Goal: Task Accomplishment & Management: Complete application form

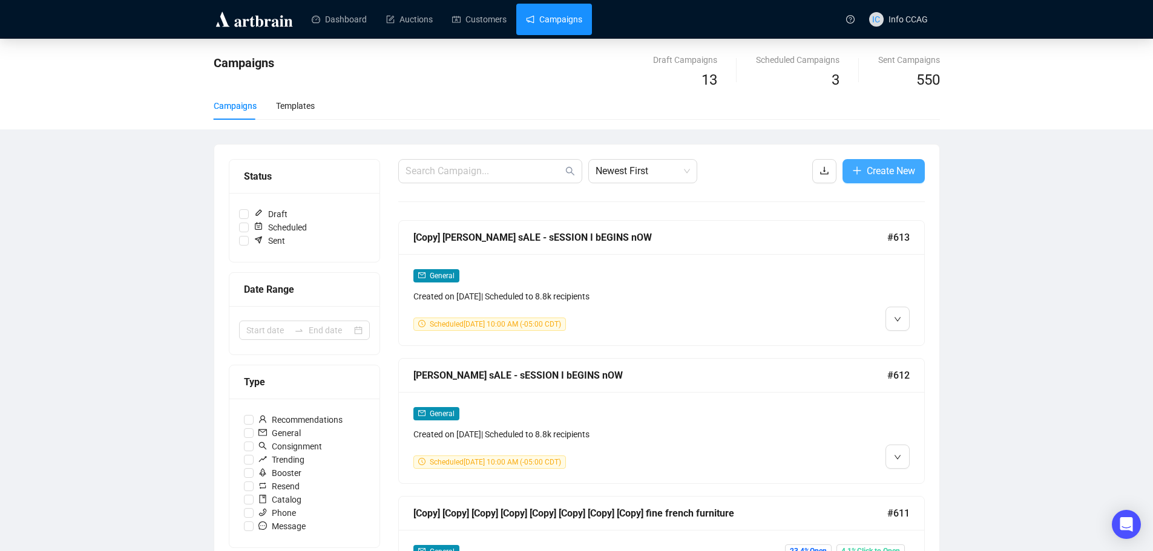
click at [886, 172] on span "Create New" at bounding box center [891, 170] width 48 height 15
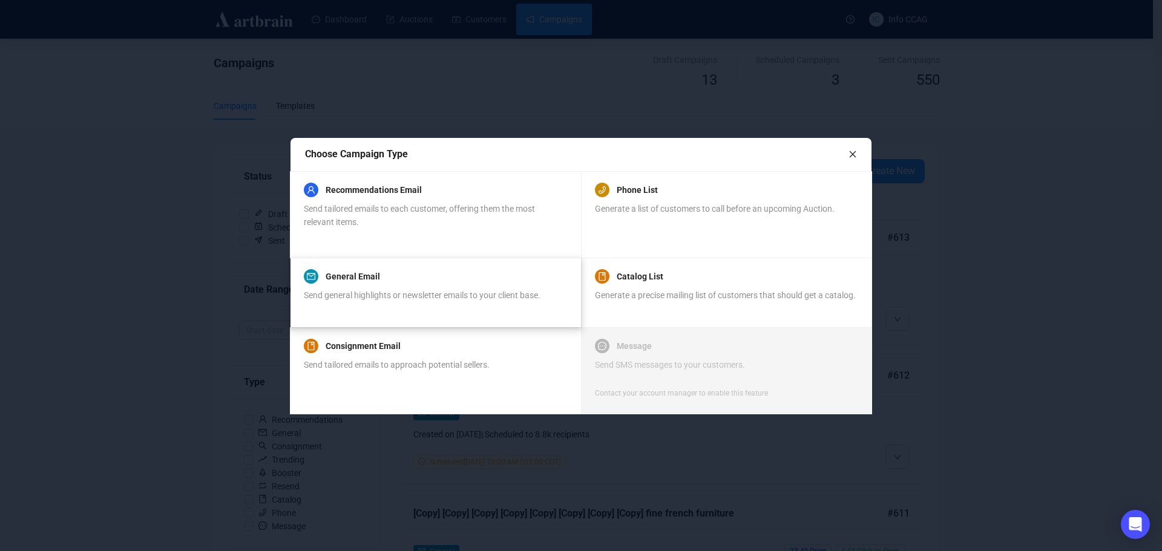
click at [392, 291] on span "Send general highlights or newsletter emails to your client base." at bounding box center [422, 296] width 237 height 10
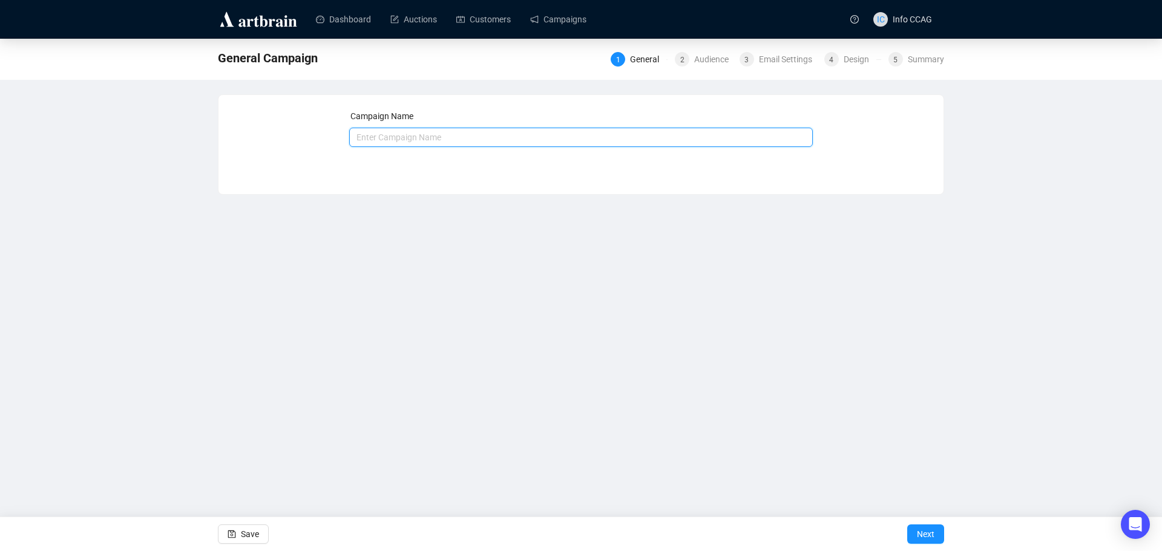
click at [408, 139] on input "text" at bounding box center [581, 137] width 464 height 19
type input "Game of"
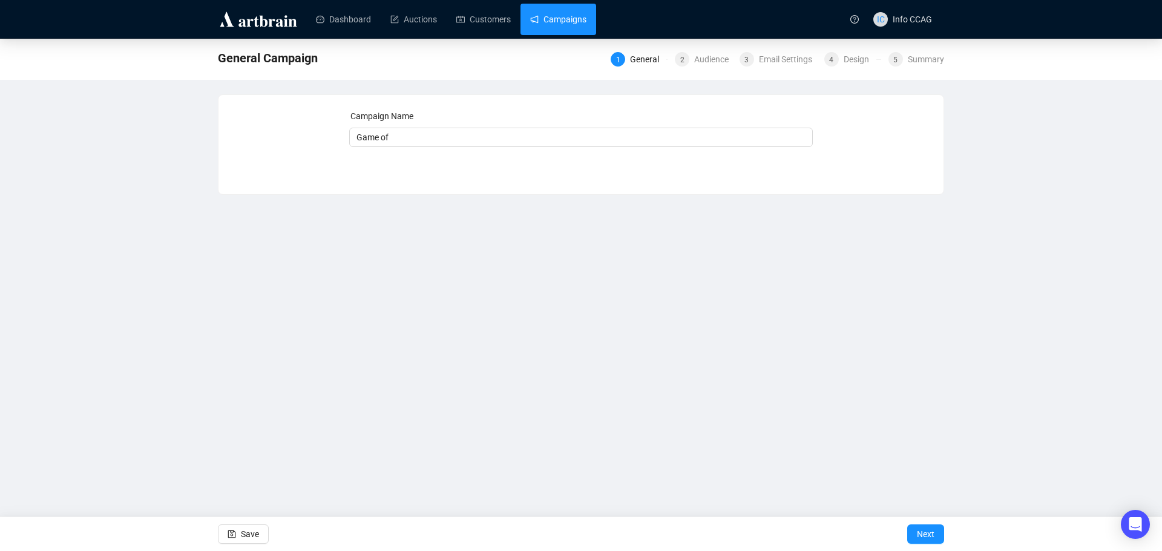
click at [548, 22] on link "Campaigns" at bounding box center [558, 19] width 56 height 31
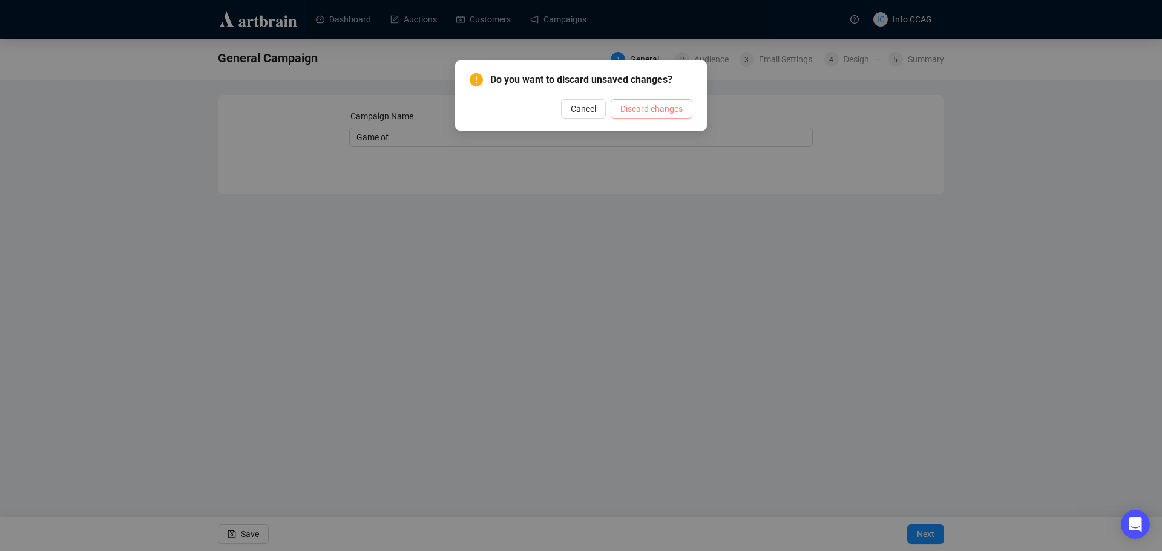
click at [630, 106] on span "Discard changes" at bounding box center [651, 108] width 62 height 13
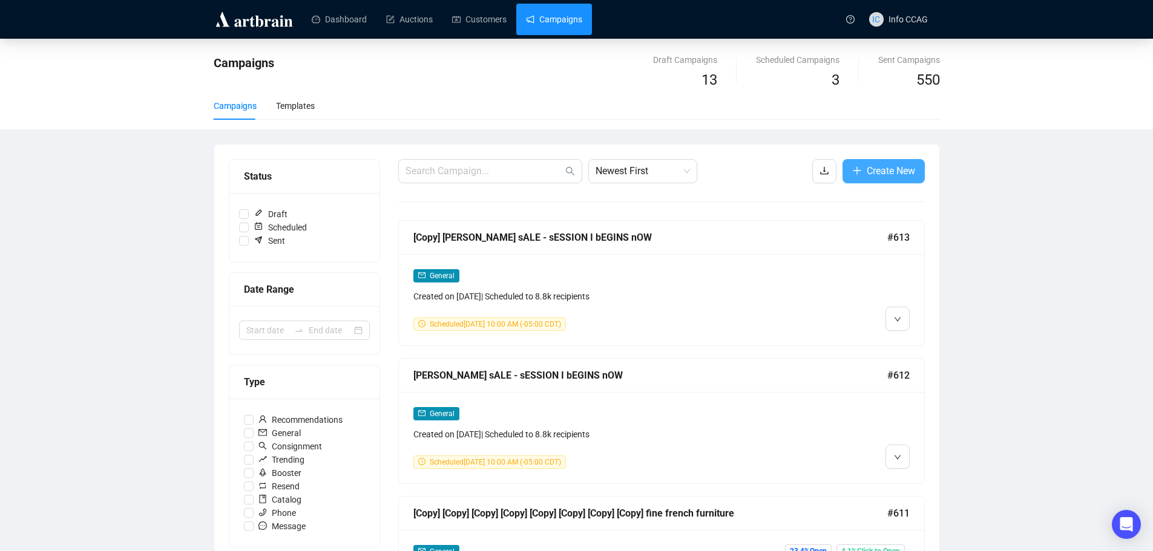
click at [883, 166] on span "Create New" at bounding box center [891, 170] width 48 height 15
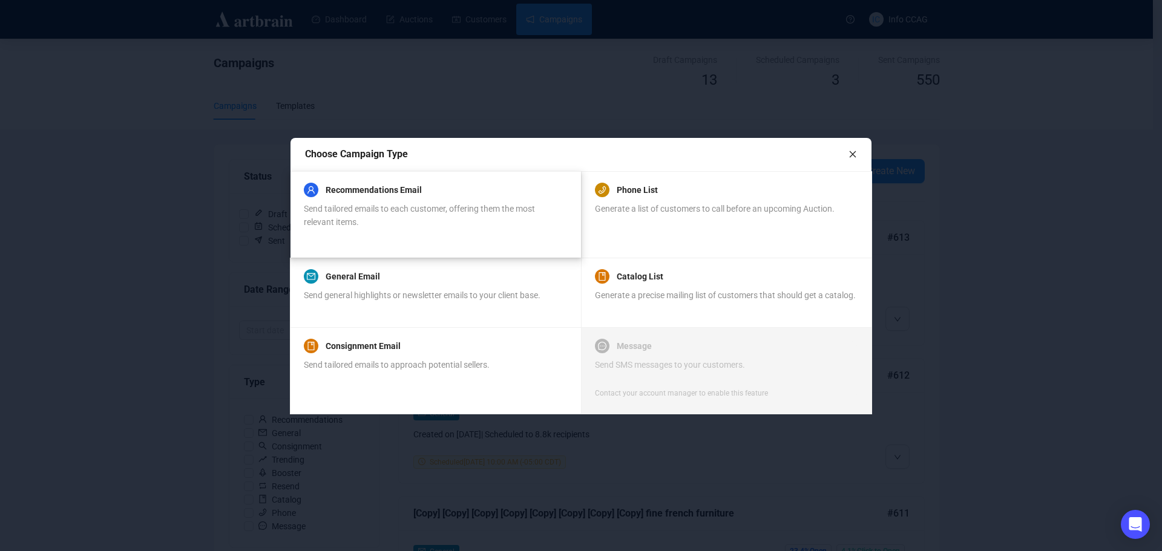
click at [425, 218] on div "Send tailored emails to each customer, offering them the most relevant items." at bounding box center [435, 215] width 263 height 27
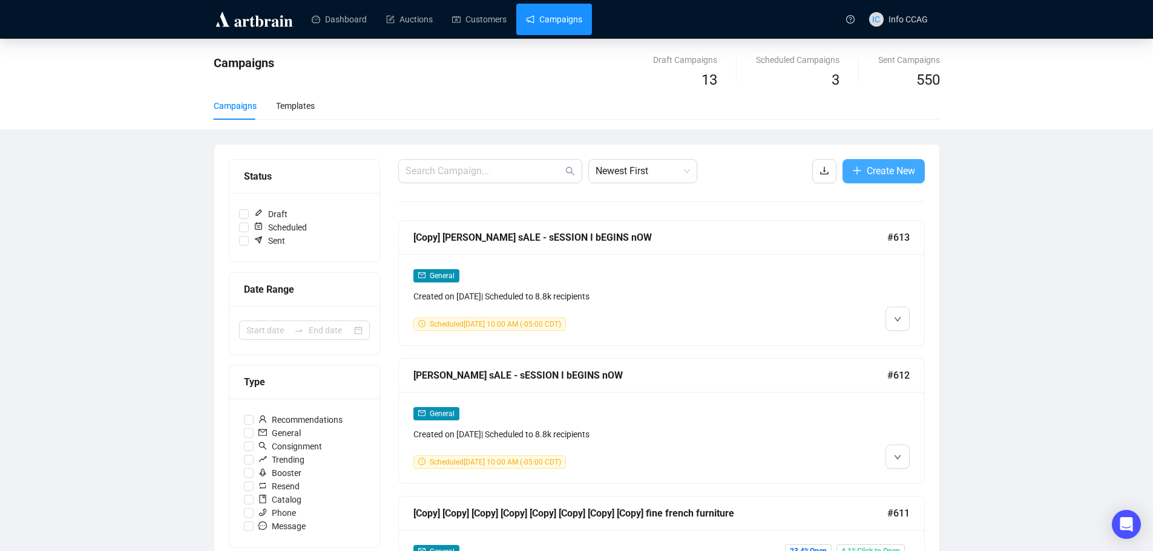
click at [864, 166] on button "Create New" at bounding box center [884, 171] width 82 height 24
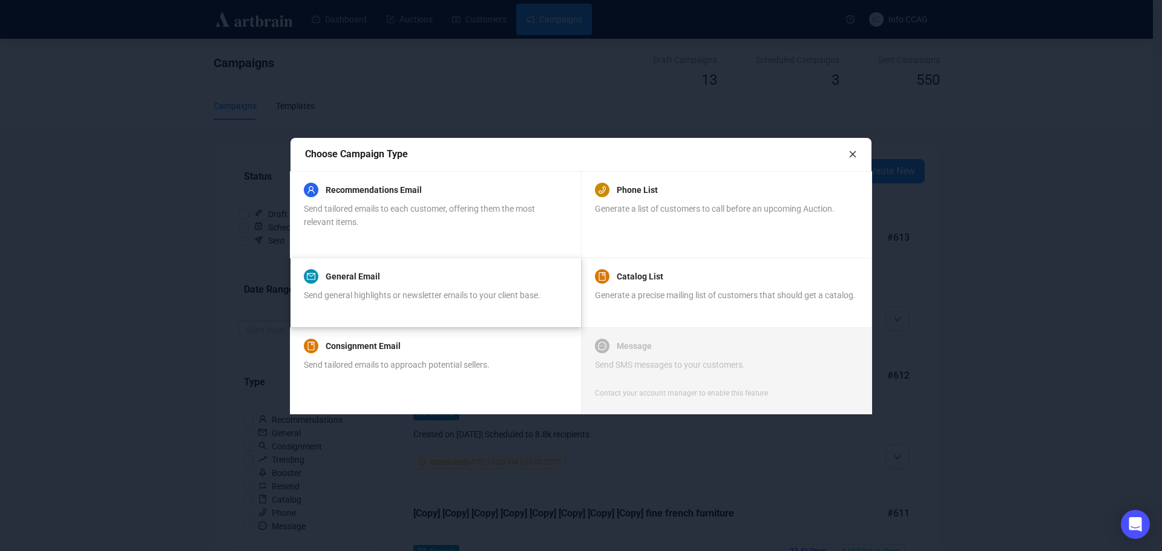
click at [433, 288] on div "General Email Send general highlights or newsletter emails to your client base." at bounding box center [422, 292] width 237 height 46
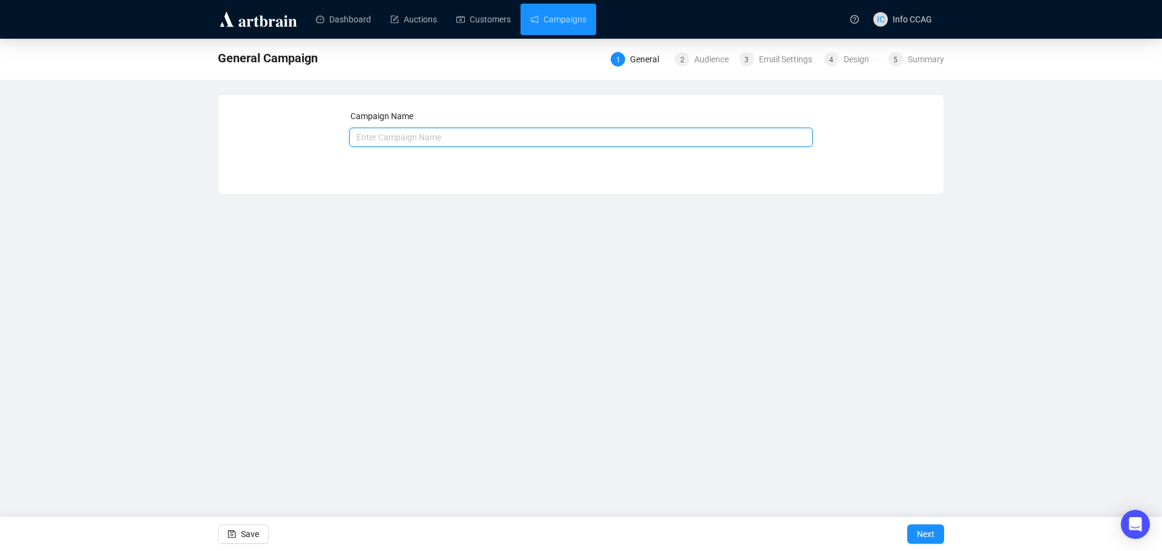
click at [447, 137] on input "text" at bounding box center [581, 137] width 464 height 19
type input "Game of Thrones"
click at [936, 535] on button "Next" at bounding box center [925, 534] width 37 height 19
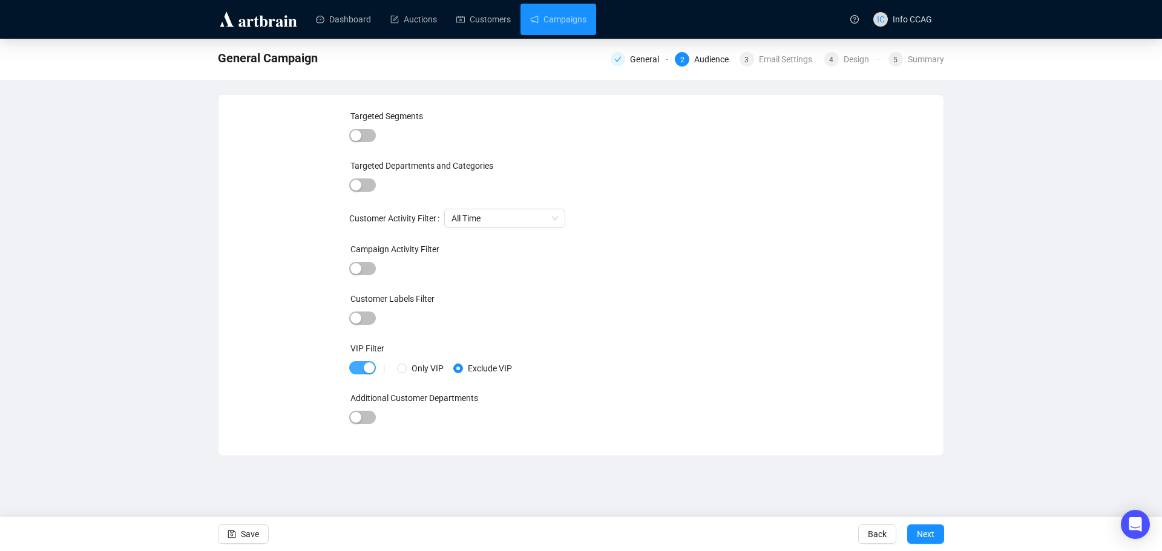
click at [354, 369] on span "button" at bounding box center [362, 367] width 27 height 13
click at [919, 532] on span "Next" at bounding box center [926, 535] width 18 height 34
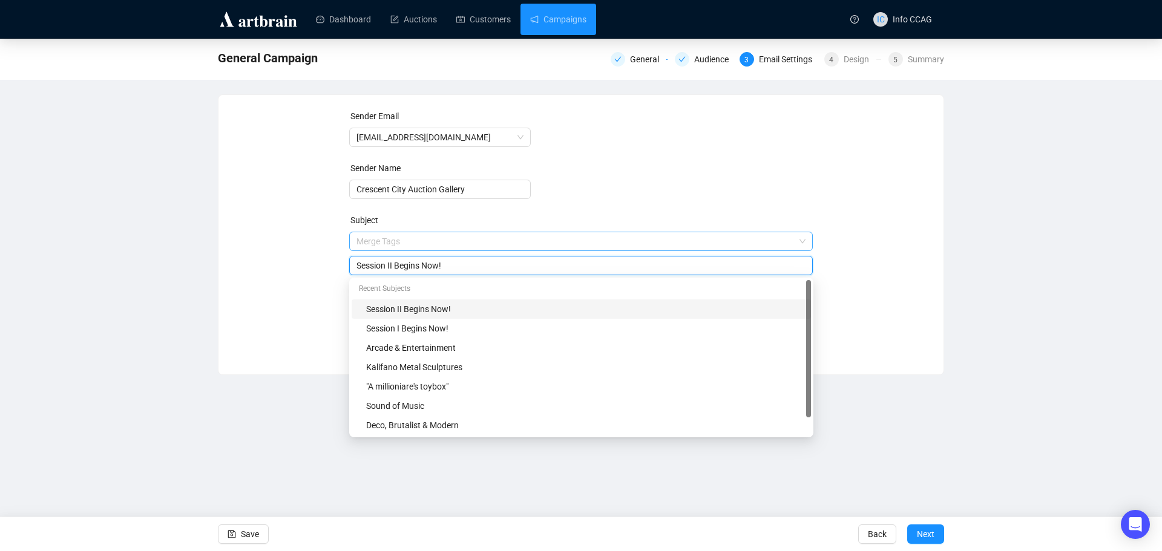
drag, startPoint x: 499, startPoint y: 235, endPoint x: 492, endPoint y: 236, distance: 8.0
click at [492, 237] on span "Merge Tags Session II Begins Now!" at bounding box center [581, 254] width 464 height 34
drag, startPoint x: 469, startPoint y: 266, endPoint x: 307, endPoint y: 263, distance: 162.3
click at [307, 263] on div "Sender Email [EMAIL_ADDRESS][DOMAIN_NAME] Sender Name Crescent City Auction Gal…" at bounding box center [581, 226] width 696 height 232
type input "Game of Thrones"
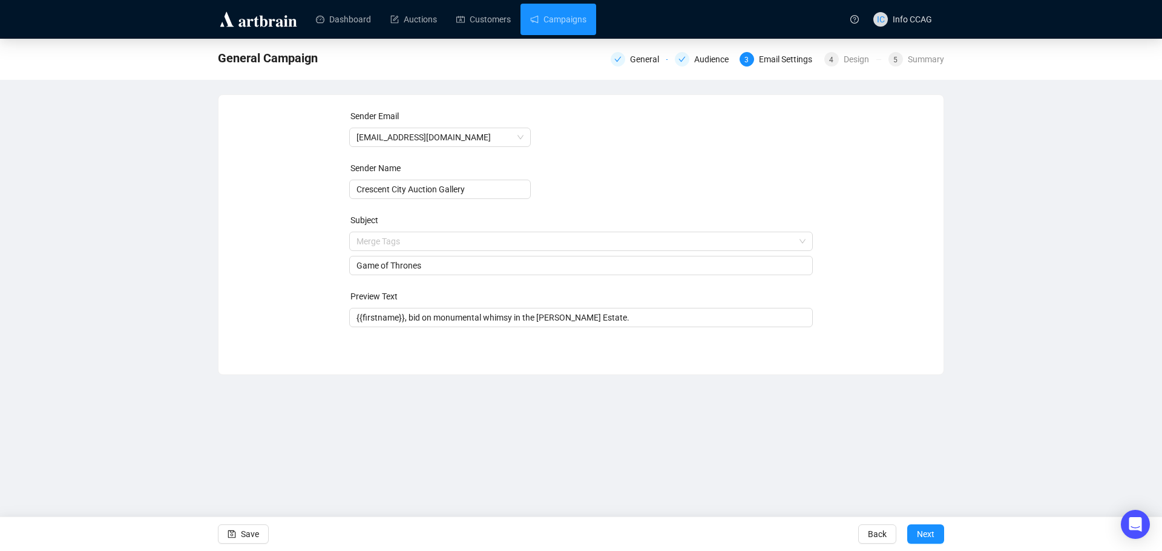
click at [668, 159] on form "Sender Email [EMAIL_ADDRESS][DOMAIN_NAME] Sender Name Crescent City Auction Gal…" at bounding box center [581, 219] width 464 height 218
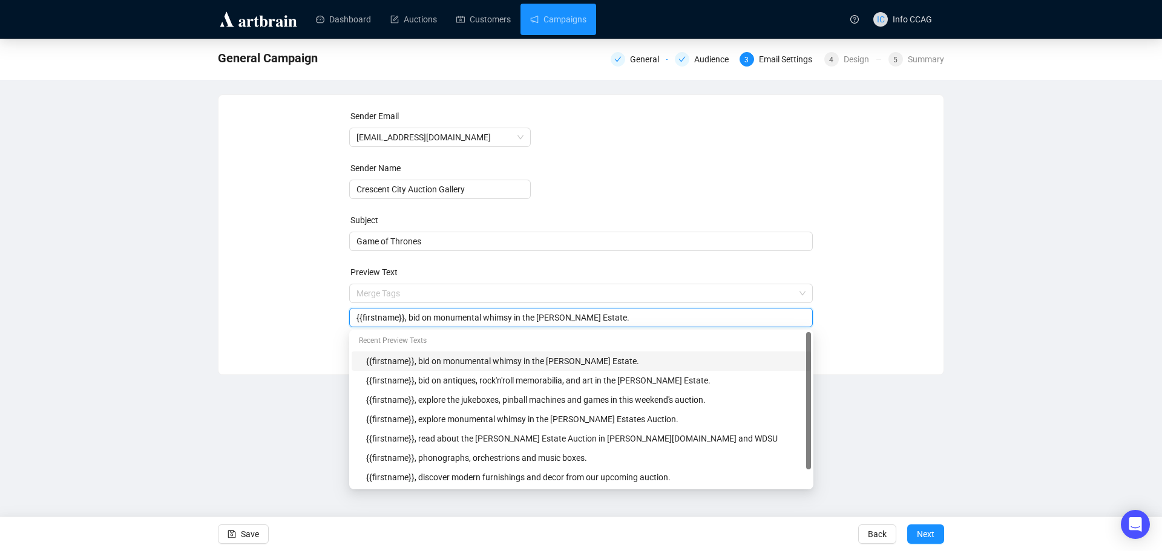
drag, startPoint x: 593, startPoint y: 320, endPoint x: 408, endPoint y: 320, distance: 185.2
click at [408, 320] on input "{{firstname}}, bid on monumental whimsy in the [PERSON_NAME] Estate." at bounding box center [582, 317] width 450 height 13
type input "{{firstname}}, explore regal chairs in the [PERSON_NAME] Auction."
click at [875, 284] on div "Sender Email [EMAIL_ADDRESS][DOMAIN_NAME] Sender Name Crescent City Auction Gal…" at bounding box center [581, 226] width 696 height 232
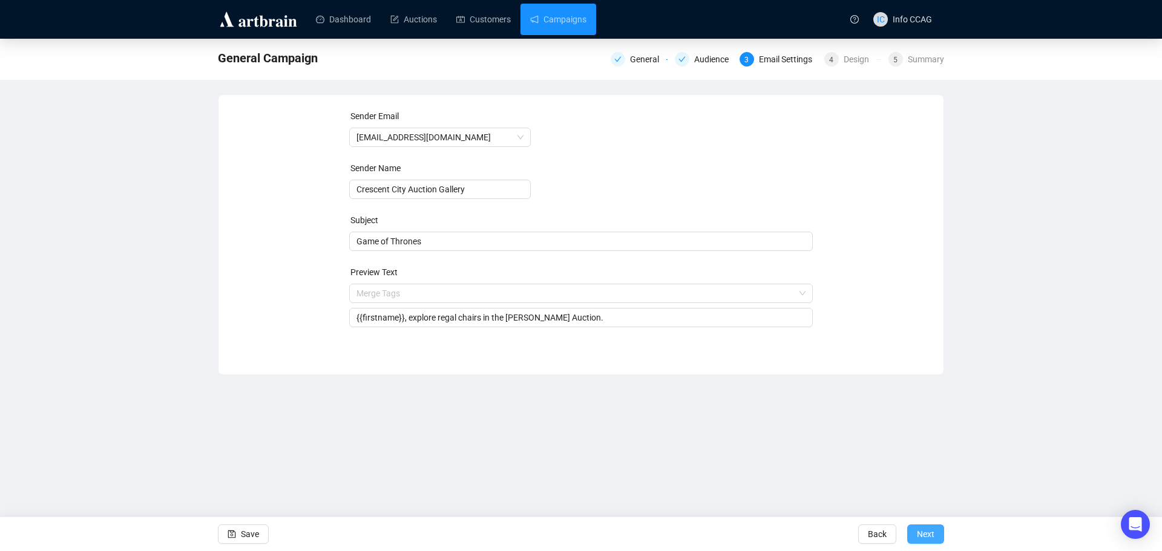
click at [924, 533] on span "Next" at bounding box center [926, 535] width 18 height 34
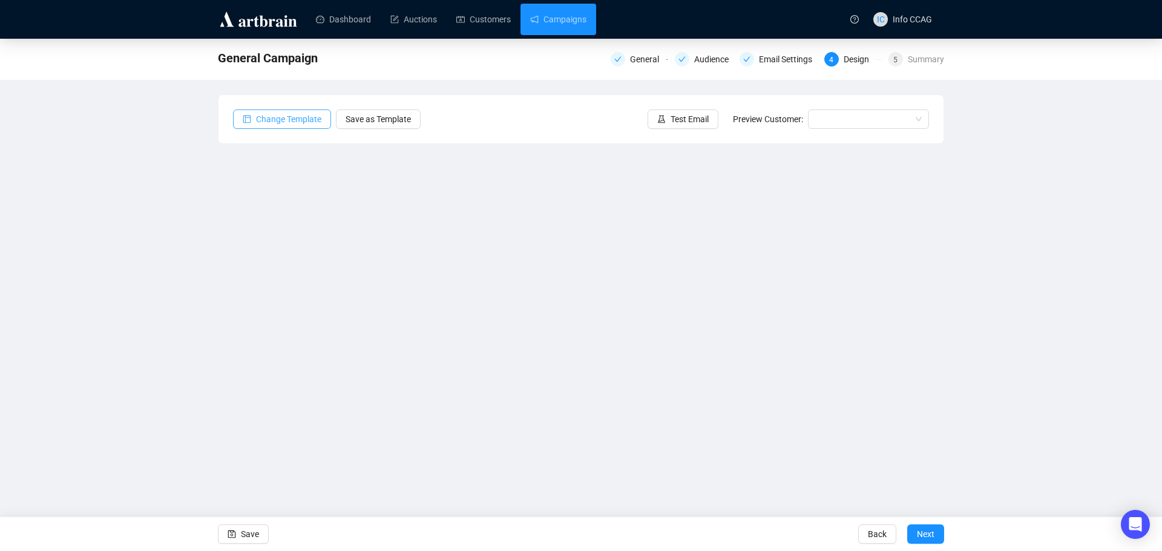
click at [270, 119] on span "Change Template" at bounding box center [288, 119] width 65 height 13
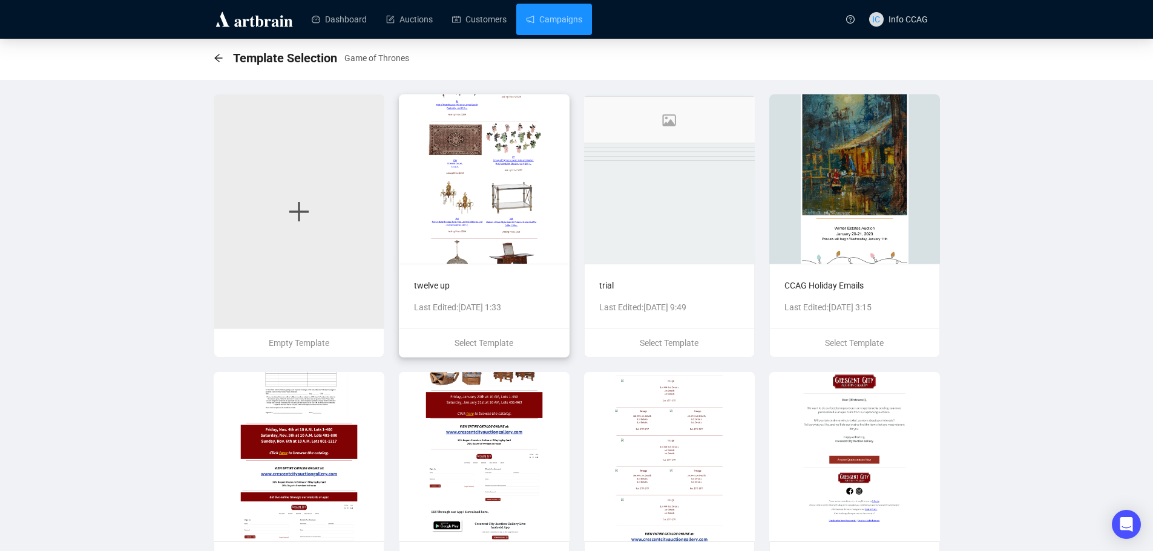
click at [540, 208] on img at bounding box center [484, 178] width 171 height 169
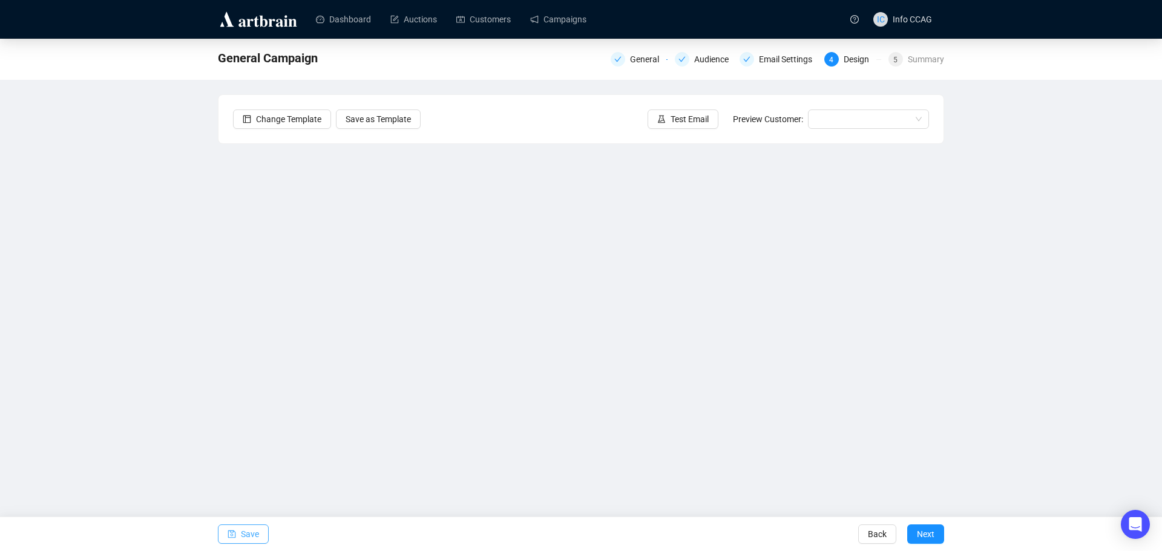
click at [256, 535] on span "Save" at bounding box center [250, 535] width 18 height 34
click at [246, 533] on span "Save" at bounding box center [250, 535] width 18 height 34
click at [240, 531] on button "Save" at bounding box center [243, 534] width 51 height 19
click at [239, 531] on button "Save" at bounding box center [243, 534] width 51 height 19
click at [251, 540] on span "Save" at bounding box center [250, 535] width 18 height 34
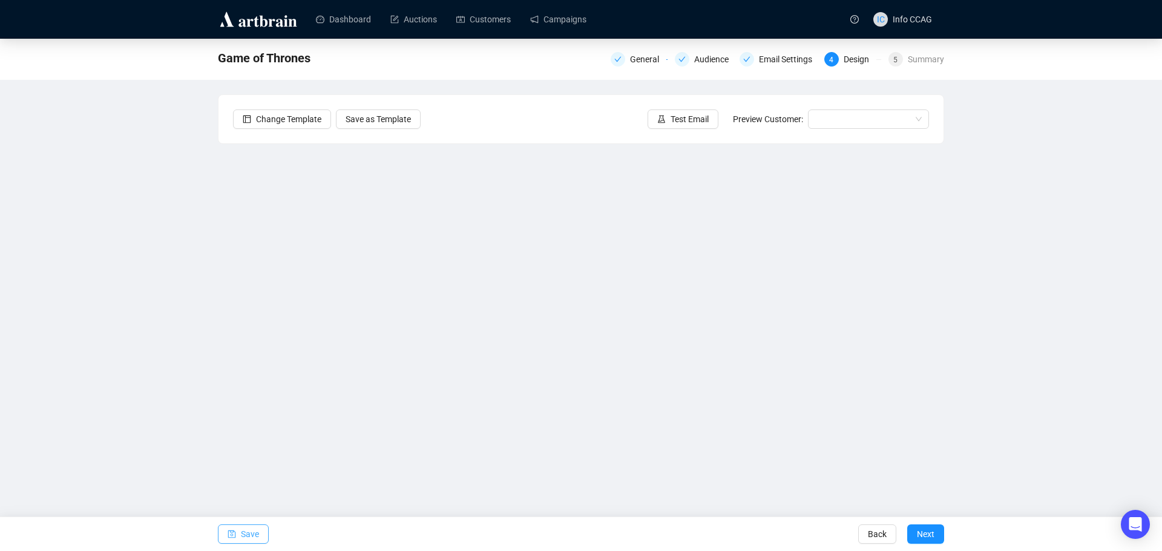
click at [257, 538] on span "Save" at bounding box center [250, 535] width 18 height 34
click at [260, 538] on button "Save" at bounding box center [243, 534] width 51 height 19
click at [227, 535] on button "Save" at bounding box center [243, 534] width 51 height 19
click at [263, 529] on button "Save" at bounding box center [243, 534] width 51 height 19
click at [237, 527] on button "Save" at bounding box center [243, 534] width 51 height 19
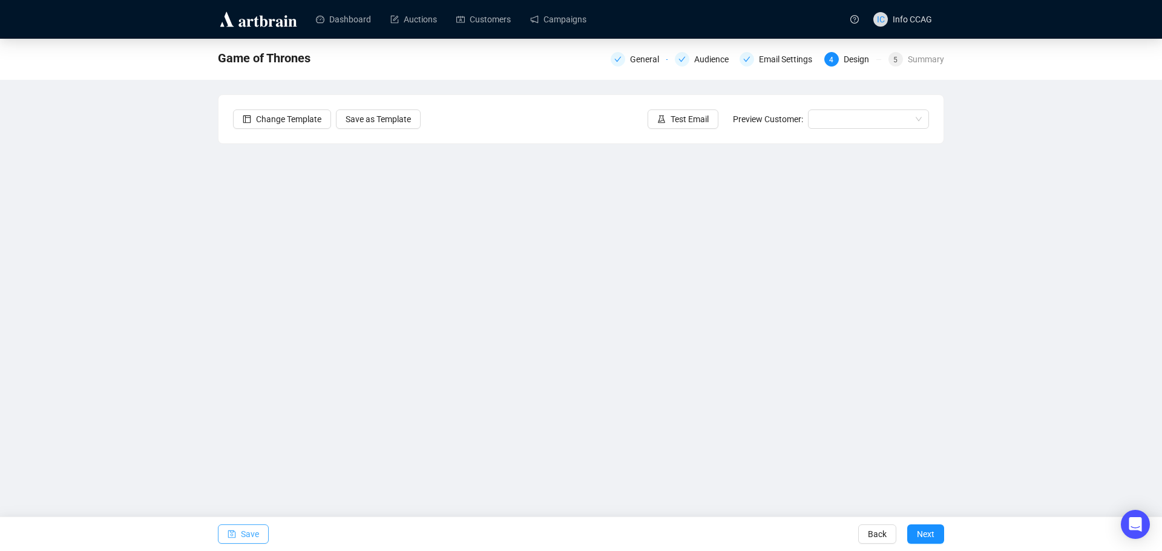
click at [240, 530] on button "Save" at bounding box center [243, 534] width 51 height 19
click at [246, 539] on span "Save" at bounding box center [250, 535] width 18 height 34
click at [246, 535] on span "Save" at bounding box center [250, 535] width 18 height 34
click at [240, 534] on button "Save" at bounding box center [243, 534] width 51 height 19
click at [251, 531] on span "Save" at bounding box center [250, 535] width 18 height 34
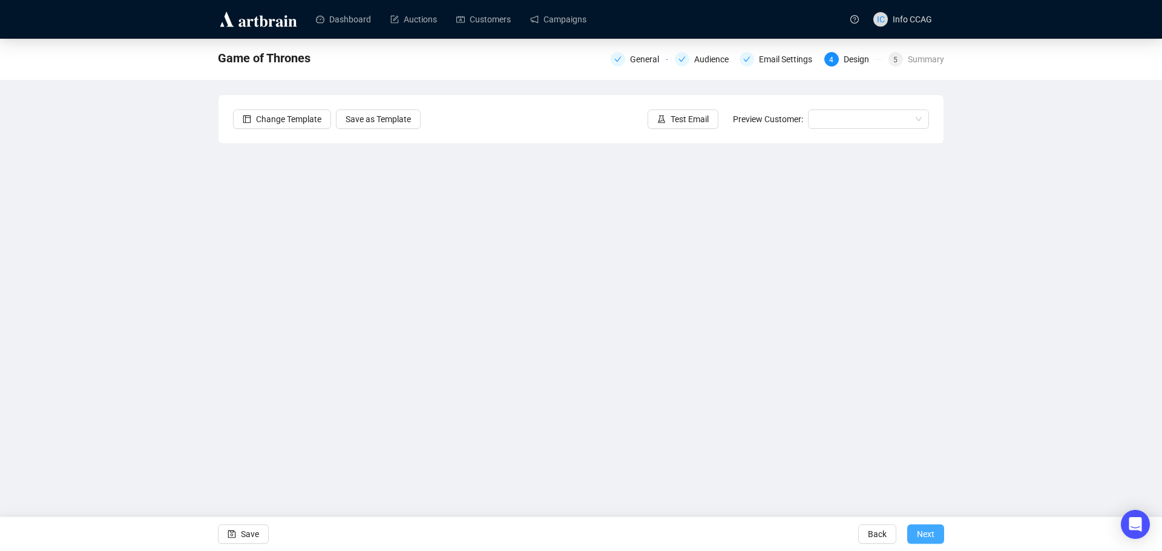
click at [930, 542] on span "Next" at bounding box center [926, 535] width 18 height 34
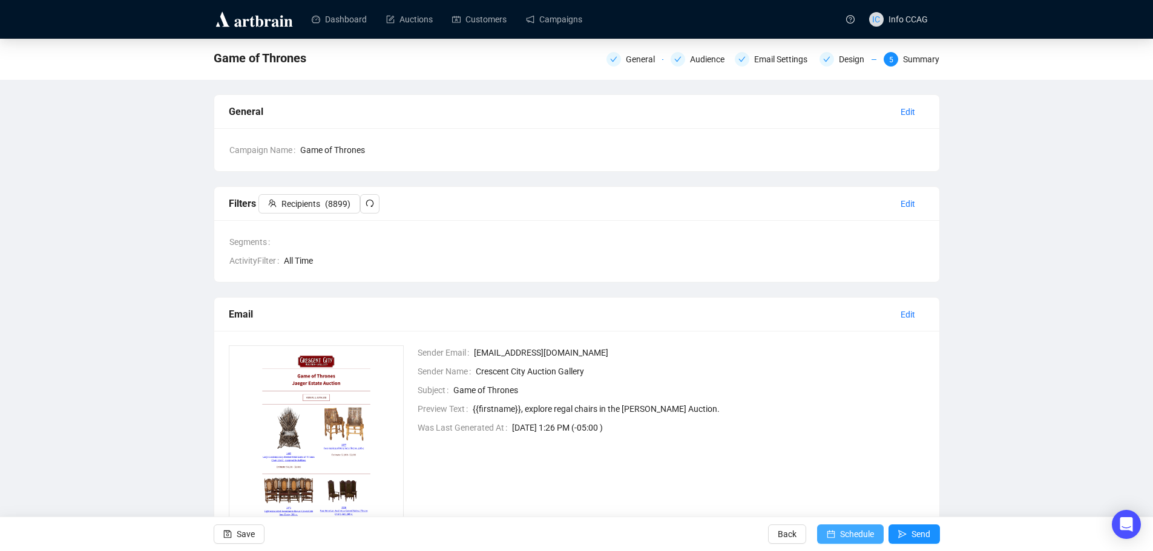
click at [851, 534] on span "Schedule" at bounding box center [857, 535] width 34 height 34
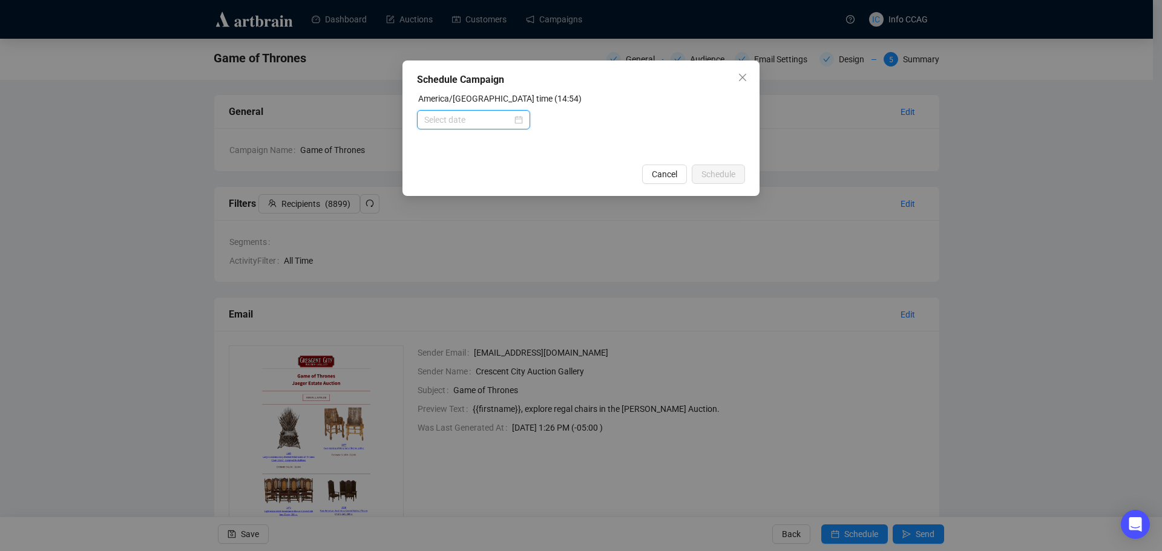
click at [510, 119] on input at bounding box center [468, 119] width 88 height 13
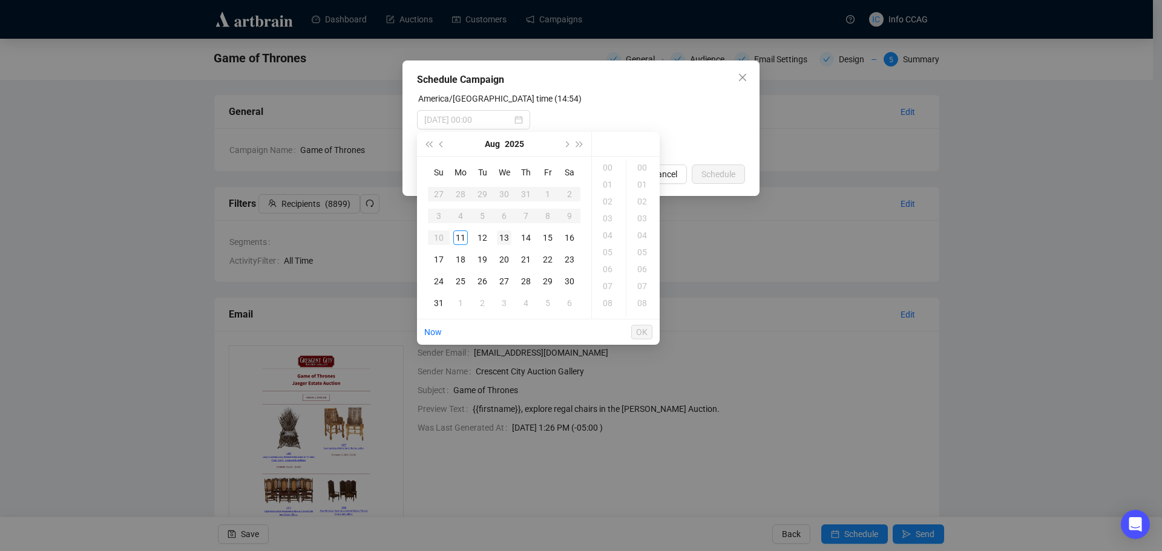
click at [506, 238] on div "13" at bounding box center [504, 238] width 15 height 15
click at [613, 257] on div "09" at bounding box center [608, 259] width 29 height 17
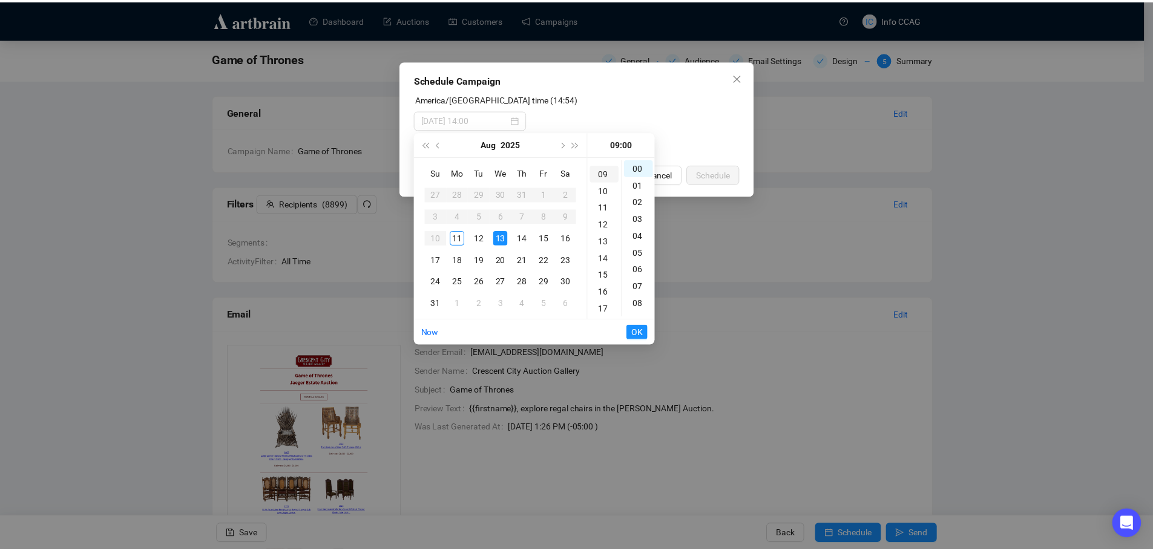
scroll to position [153, 0]
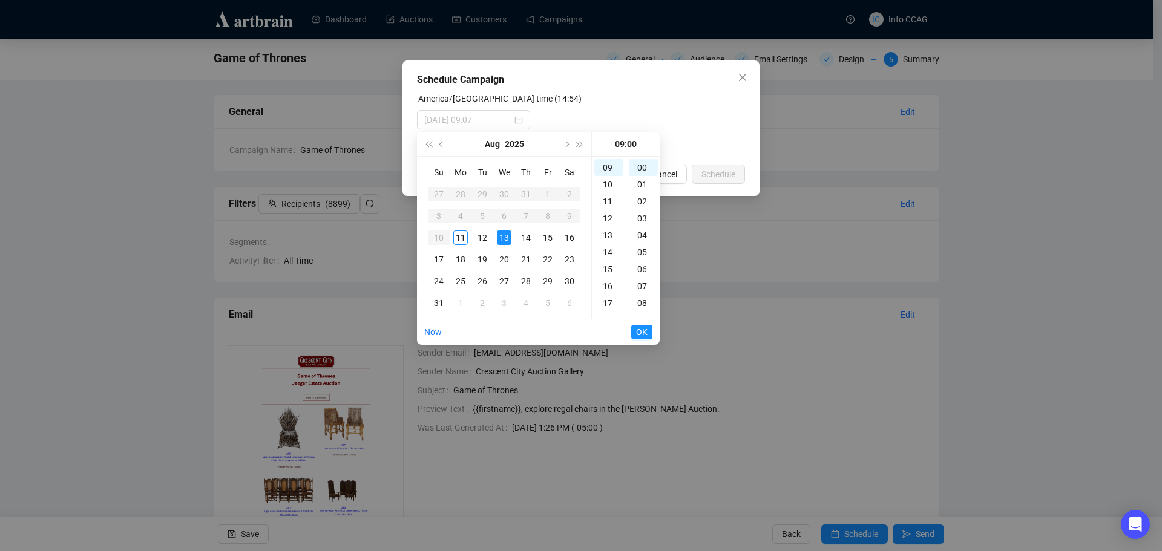
type input "[DATE] 09:00"
click at [645, 333] on span "OK" at bounding box center [642, 332] width 12 height 23
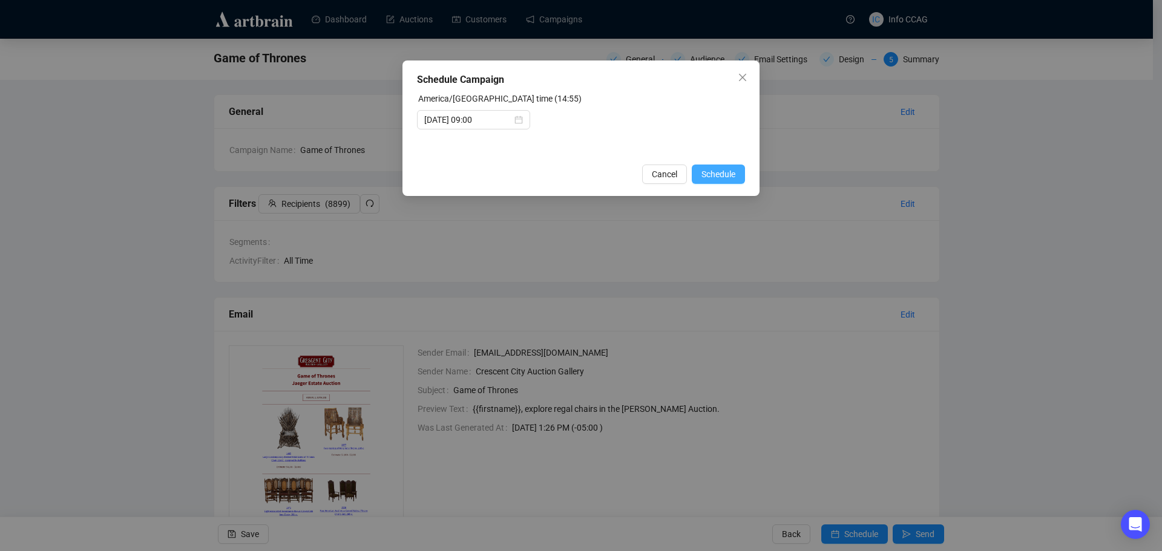
click at [726, 174] on span "Schedule" at bounding box center [719, 174] width 34 height 13
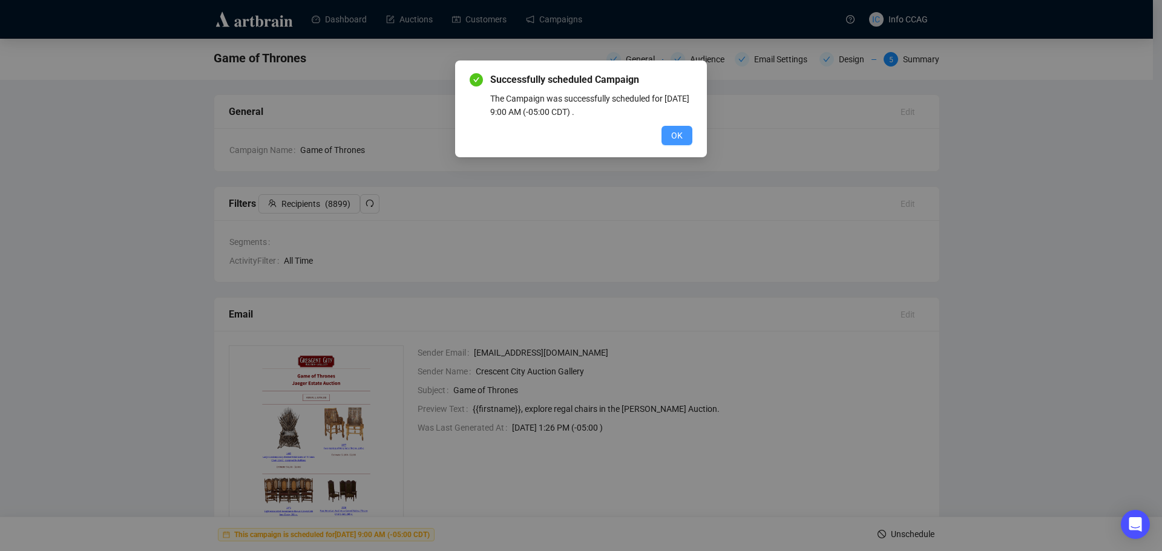
click at [673, 138] on span "OK" at bounding box center [677, 135] width 12 height 13
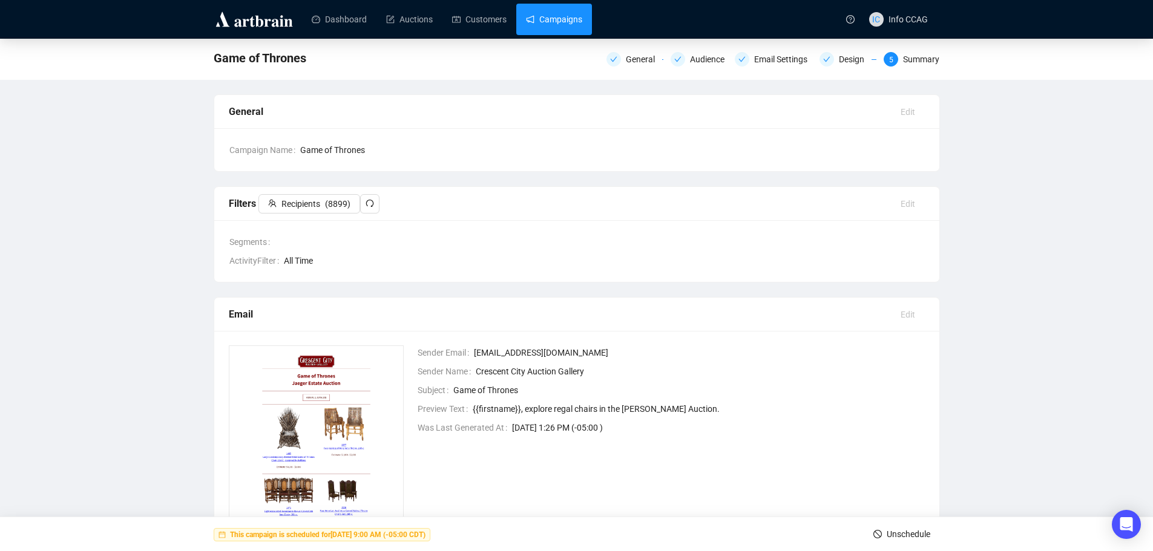
click at [549, 30] on link "Campaigns" at bounding box center [554, 19] width 56 height 31
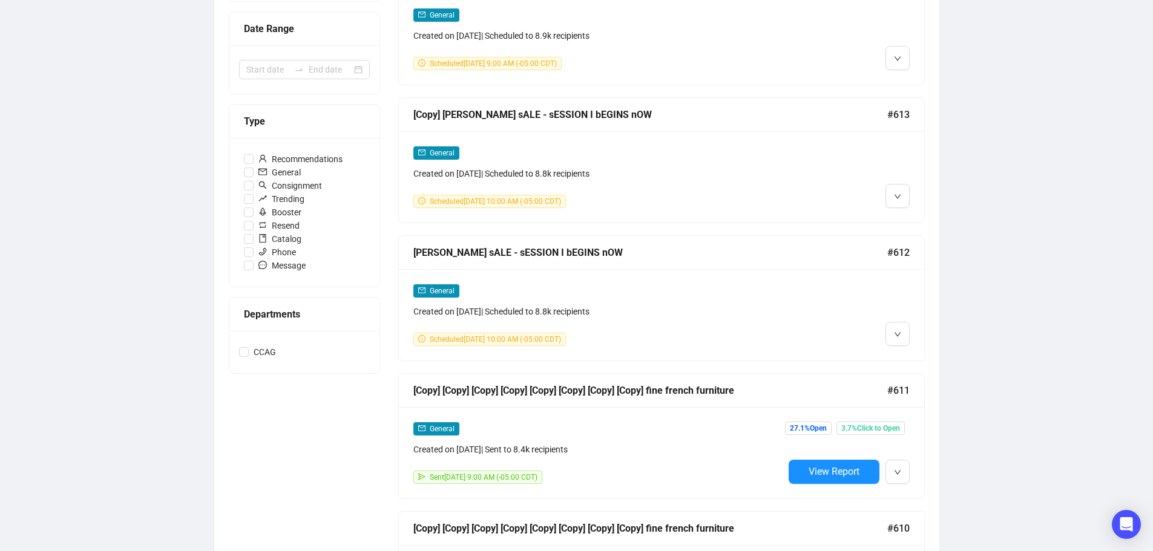
scroll to position [363, 0]
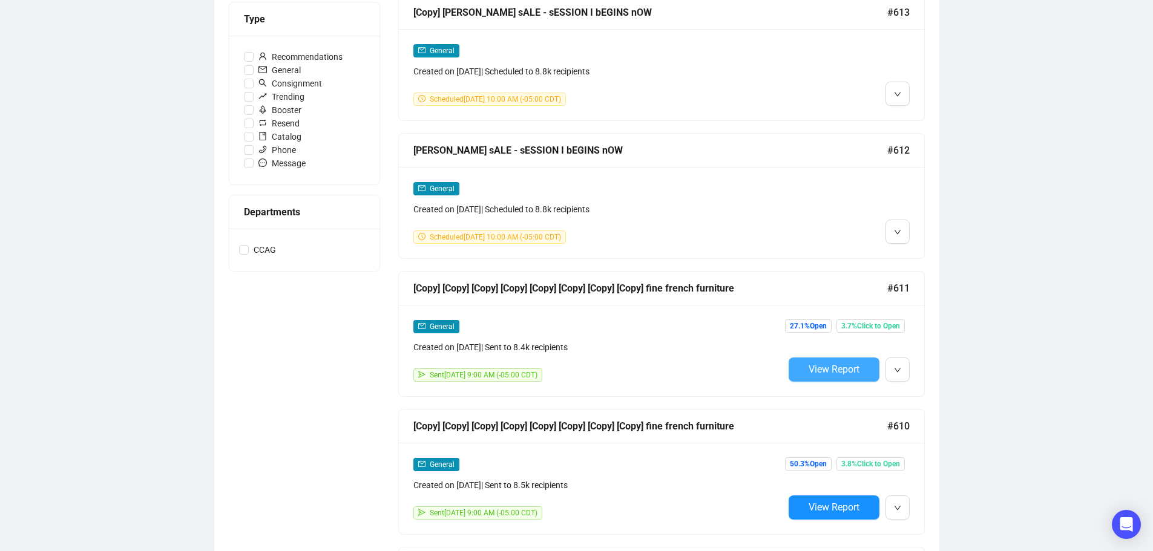
click at [832, 368] on span "View Report" at bounding box center [834, 370] width 51 height 12
